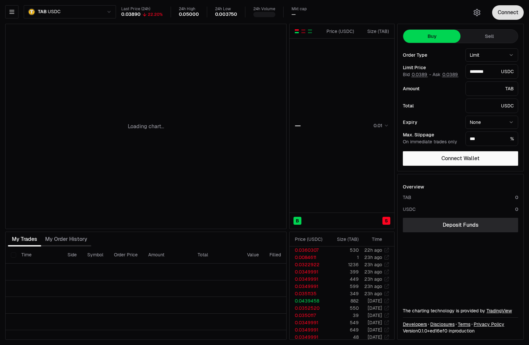
drag, startPoint x: 0, startPoint y: 0, endPoint x: 503, endPoint y: 15, distance: 503.1
click at [503, 15] on button "Connect" at bounding box center [508, 12] width 32 height 15
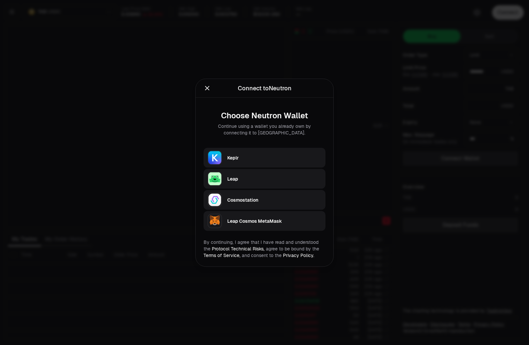
click at [283, 158] on div "Keplr" at bounding box center [274, 157] width 94 height 7
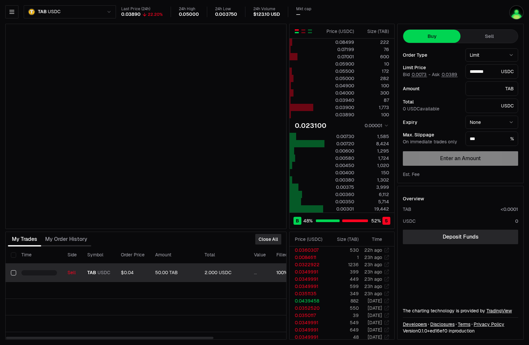
click at [13, 270] on button "Select row" at bounding box center [13, 272] width 5 height 5
click at [262, 236] on button "Withdraw All" at bounding box center [264, 239] width 35 height 11
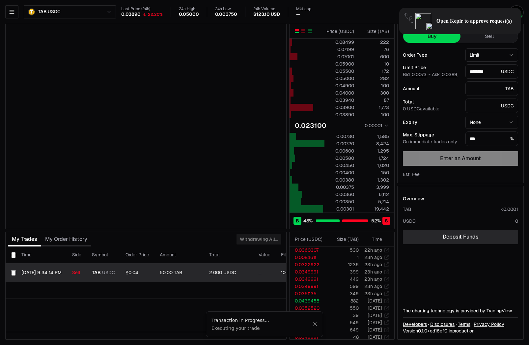
click at [474, 24] on span "Open Keplr to approve request(s)" at bounding box center [474, 21] width 75 height 7
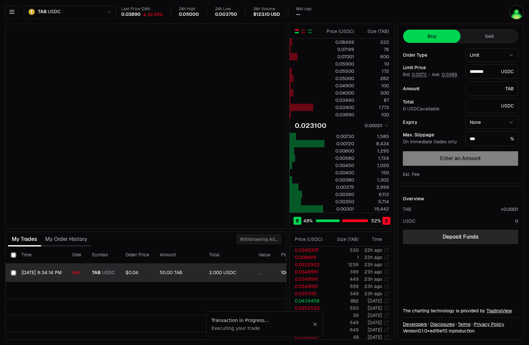
click at [470, 35] on button "Sell" at bounding box center [489, 36] width 57 height 13
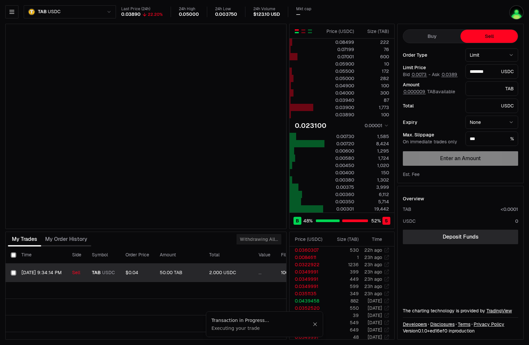
click at [440, 34] on button "Buy" at bounding box center [431, 36] width 57 height 13
type input "********"
